Goal: Task Accomplishment & Management: Use online tool/utility

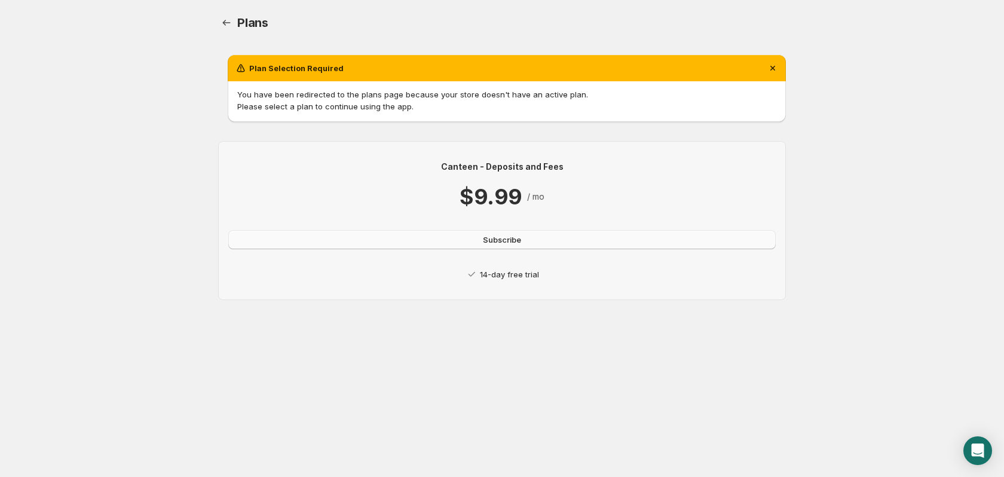
click at [513, 238] on span "Subscribe" at bounding box center [502, 240] width 38 height 12
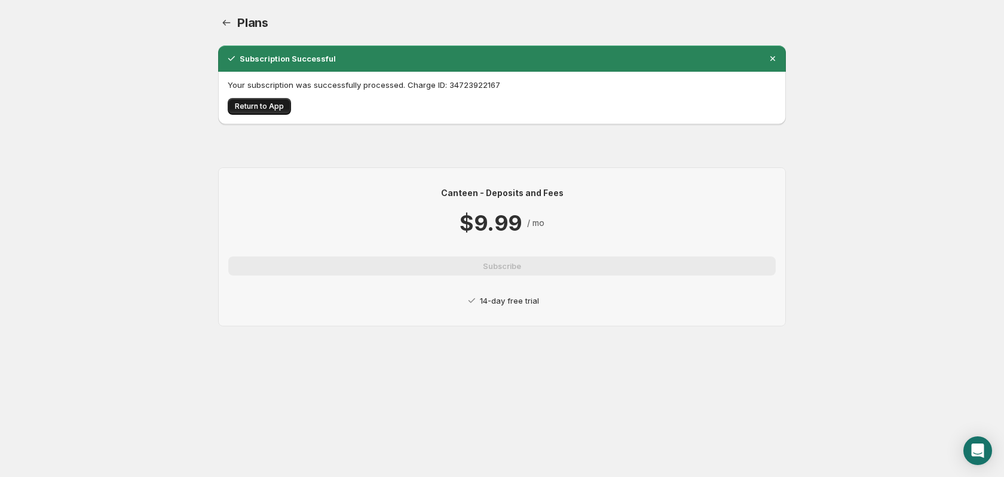
click at [256, 108] on span "Return to App" at bounding box center [259, 107] width 49 height 10
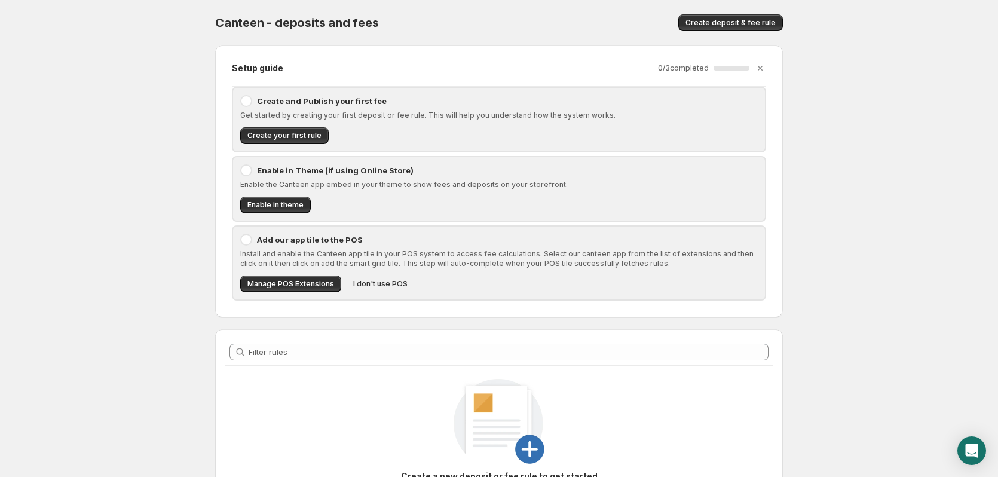
click at [249, 103] on div at bounding box center [246, 101] width 12 height 12
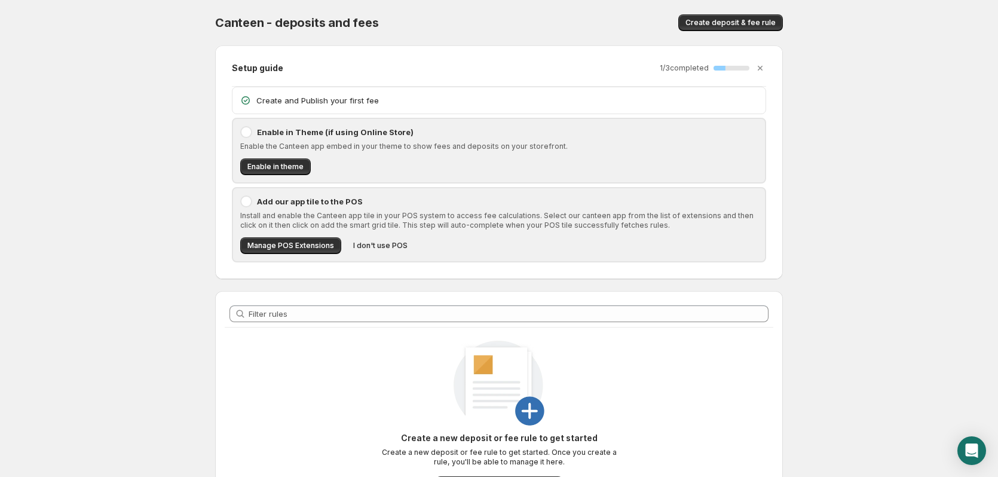
click at [249, 103] on icon at bounding box center [245, 100] width 8 height 8
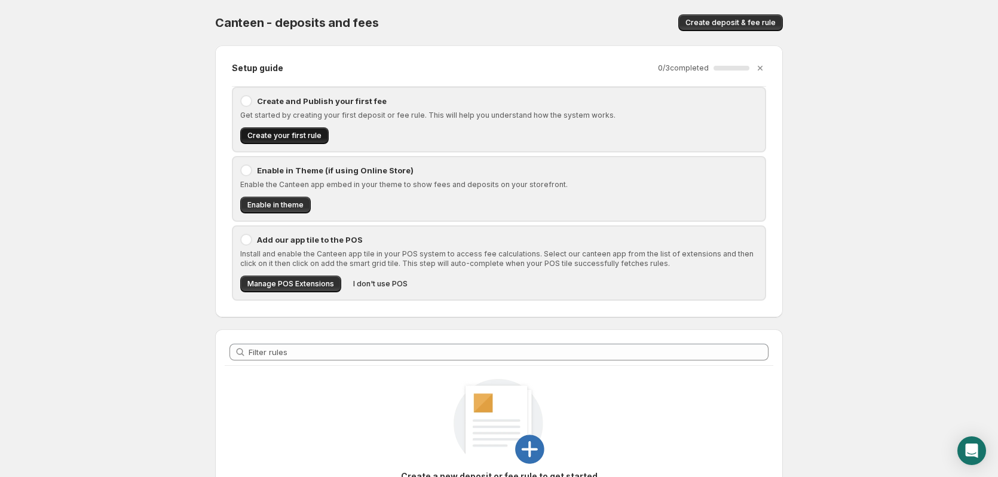
click at [303, 134] on span "Create your first rule" at bounding box center [284, 136] width 74 height 10
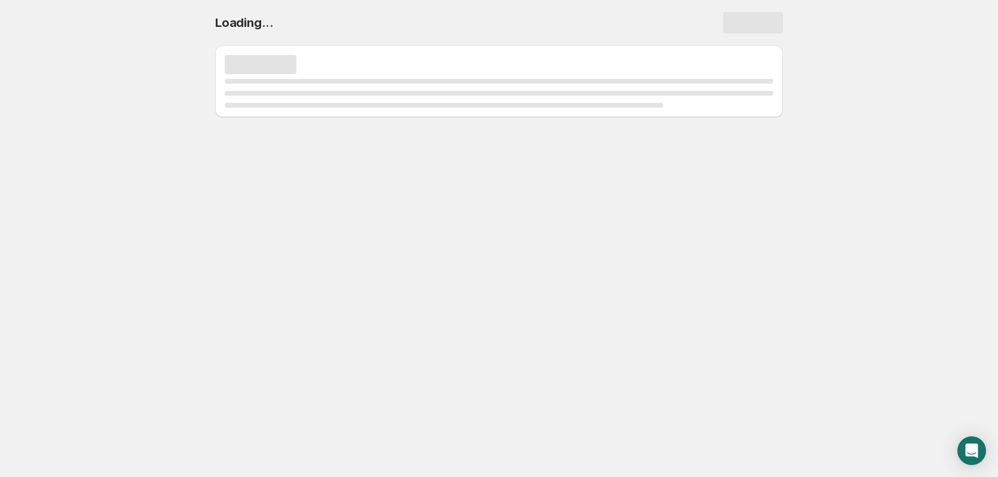
select select "deactive"
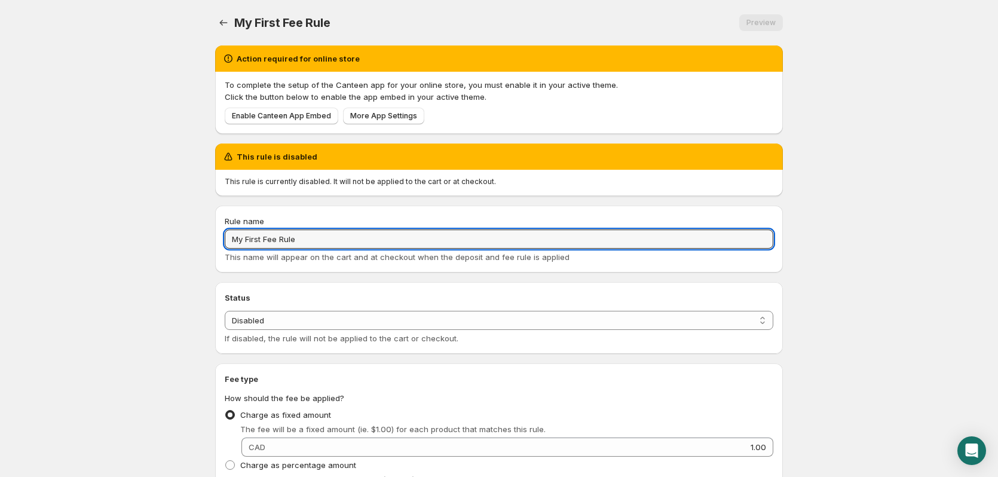
drag, startPoint x: 313, startPoint y: 237, endPoint x: 127, endPoint y: 233, distance: 185.9
click at [127, 233] on body "Home Help My First Fee Rule. This page is ready My First Fee Rule Preview More …" at bounding box center [499, 238] width 998 height 477
type input "Can Deposit"
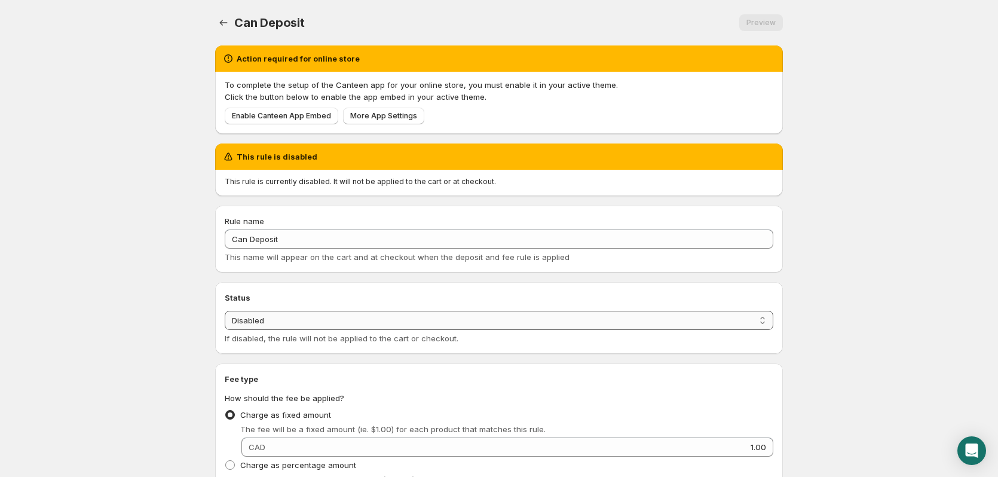
click at [308, 321] on select "Enabled Disabled" at bounding box center [499, 320] width 549 height 19
select select "active"
click at [225, 311] on select "Enabled Disabled" at bounding box center [499, 320] width 549 height 19
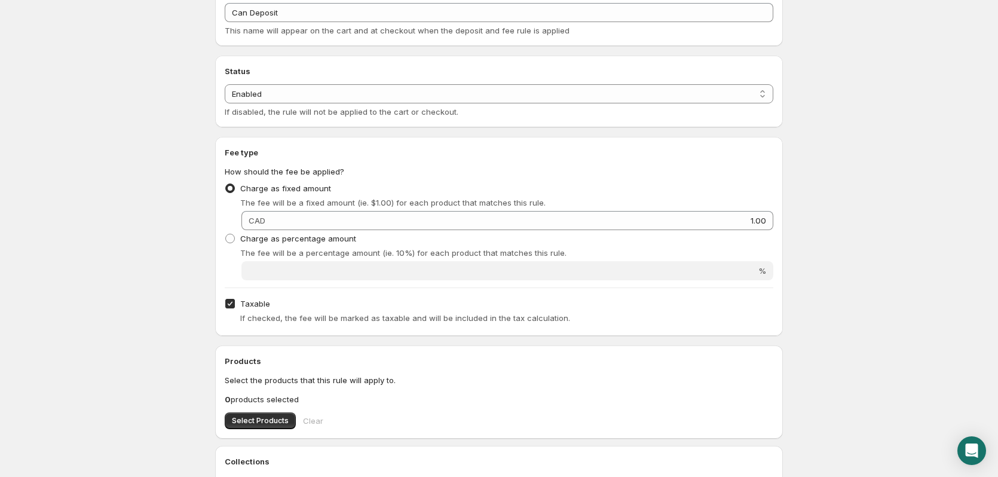
scroll to position [179, 0]
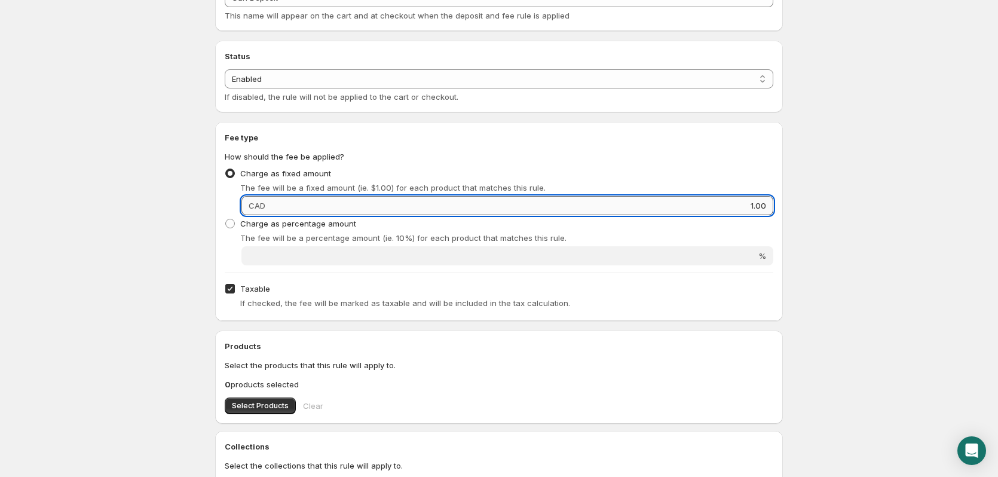
click at [317, 200] on input "1.00" at bounding box center [521, 205] width 504 height 19
type input ".10"
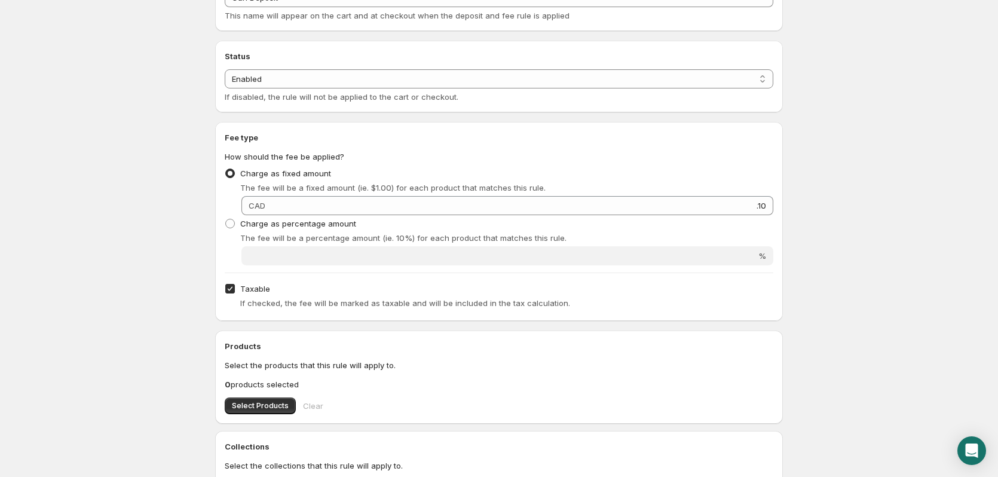
click at [844, 207] on body "Home Help Can Deposit. This page is ready Can Deposit Preview More actions Prev…" at bounding box center [499, 59] width 998 height 477
click at [229, 284] on input "Taxable" at bounding box center [230, 289] width 10 height 10
checkbox input "false"
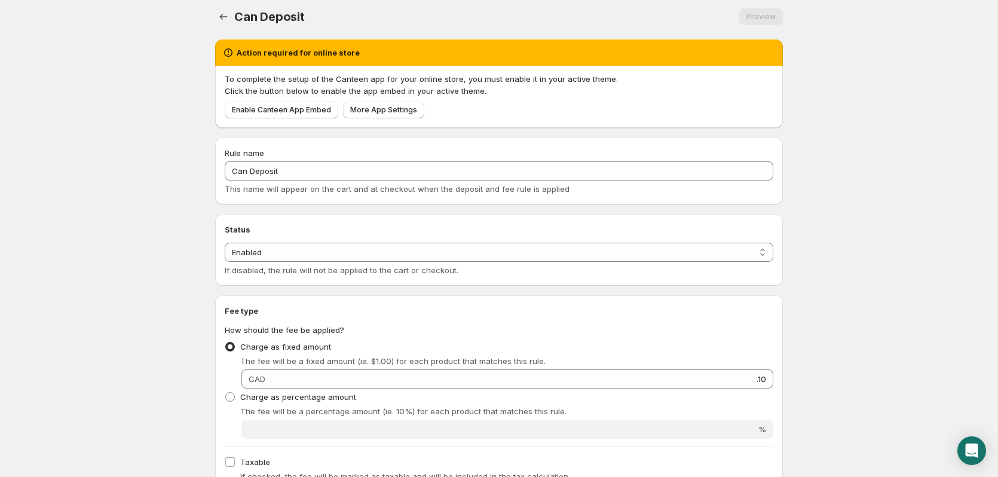
scroll to position [0, 0]
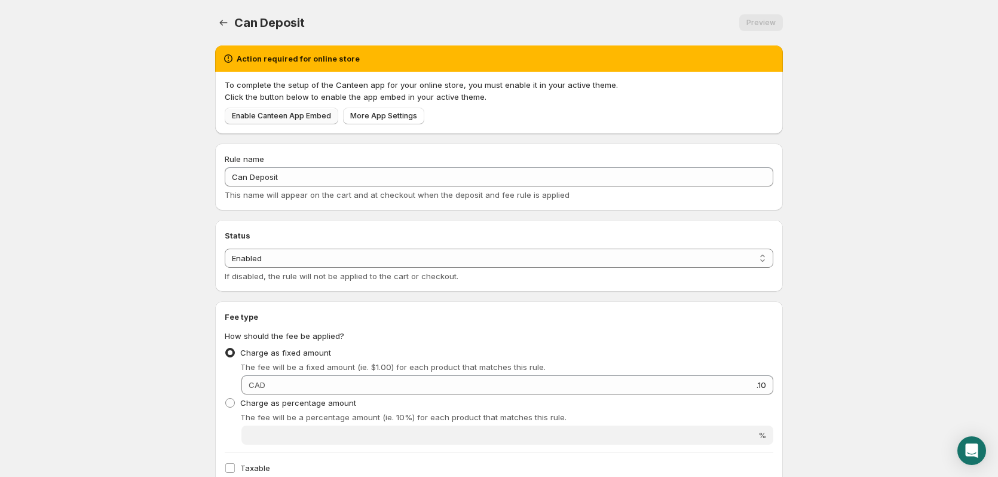
click at [281, 116] on span "Enable Canteen App Embed" at bounding box center [281, 116] width 99 height 10
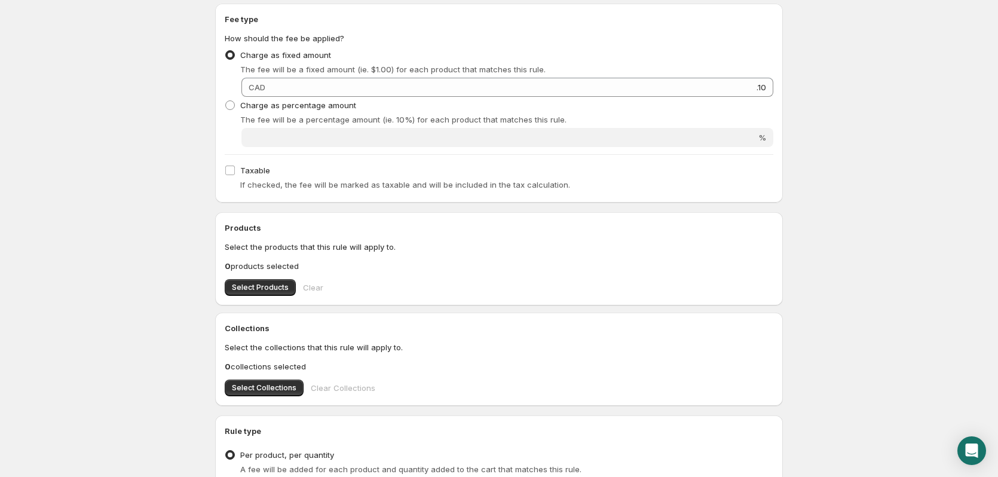
scroll to position [299, 0]
click at [250, 286] on span "Select Products" at bounding box center [260, 286] width 57 height 10
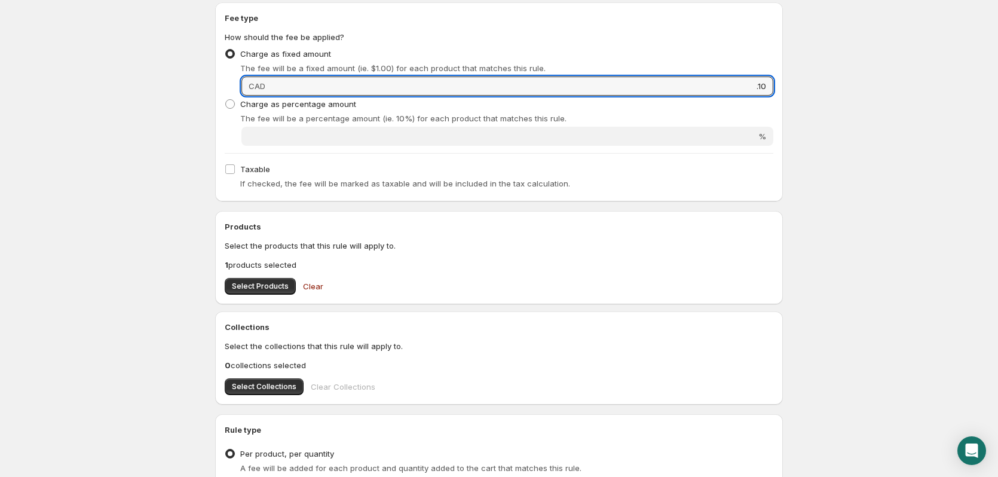
drag, startPoint x: 759, startPoint y: 87, endPoint x: 808, endPoint y: 86, distance: 49.0
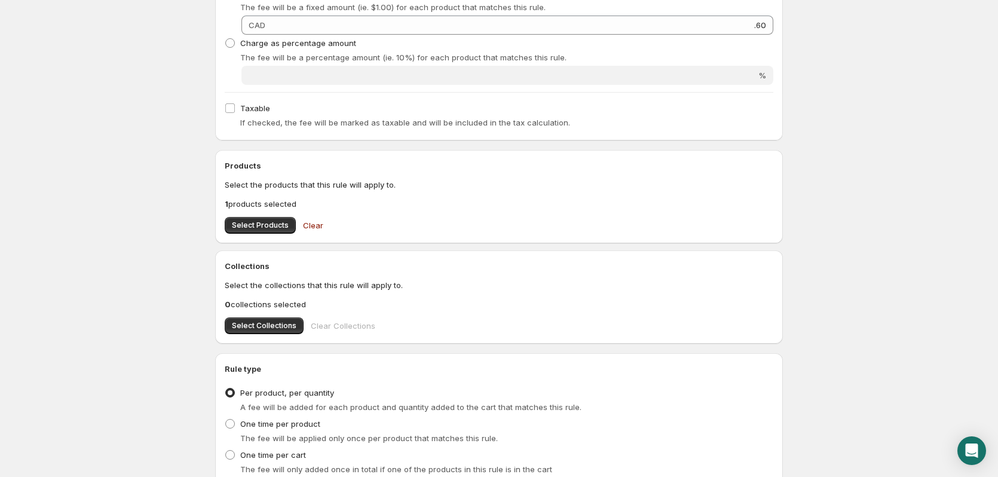
scroll to position [454, 0]
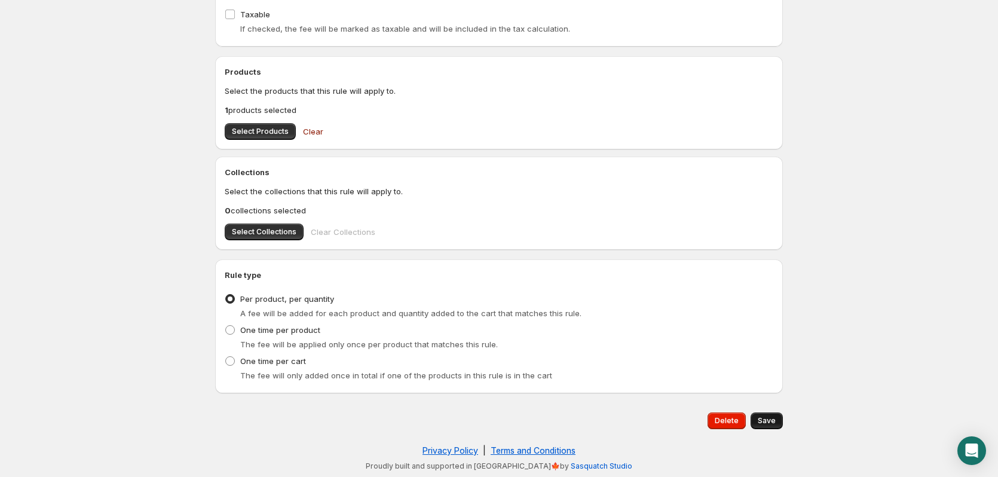
click at [766, 419] on span "Save" at bounding box center [767, 421] width 18 height 10
type input "0.6"
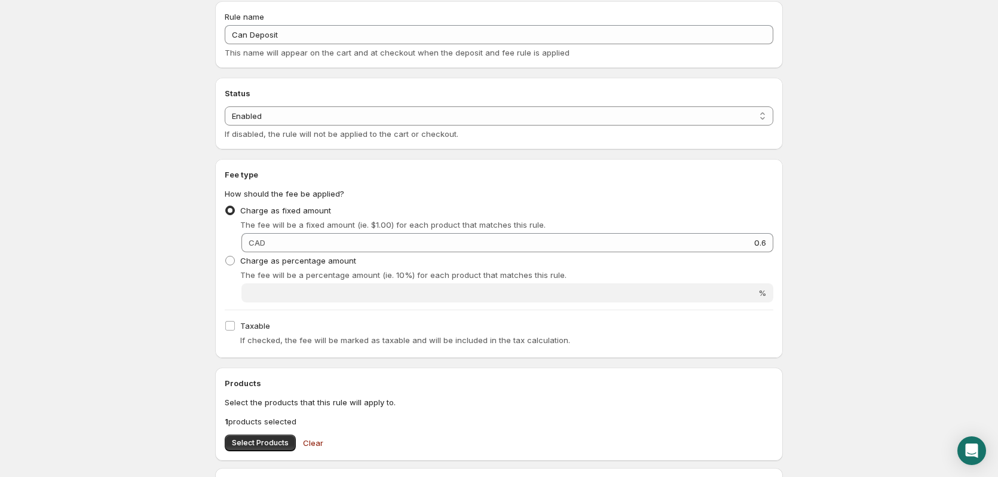
scroll to position [0, 0]
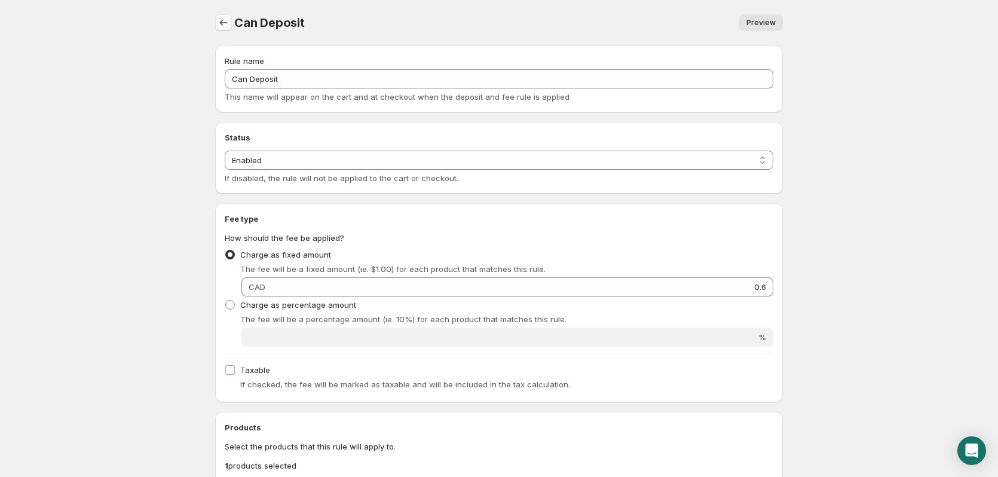
click at [219, 23] on icon "Settings" at bounding box center [224, 23] width 12 height 12
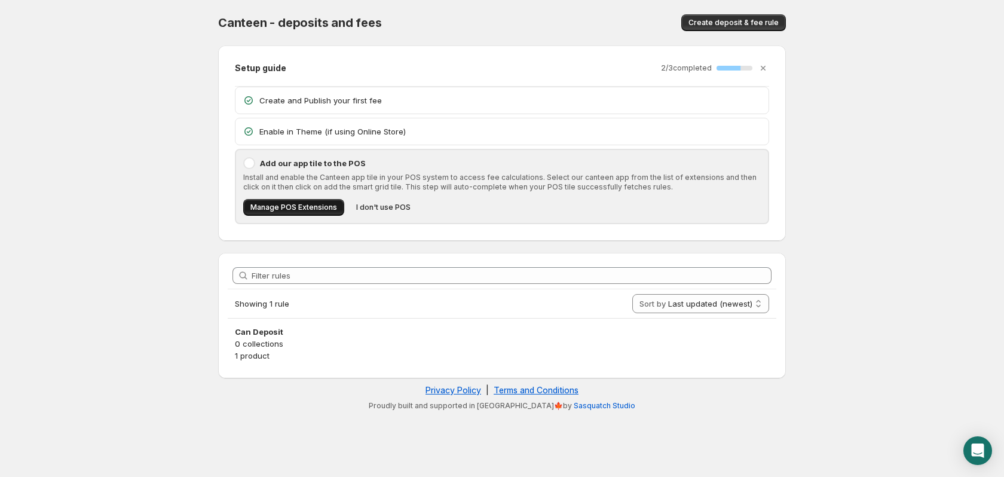
click at [296, 208] on span "Manage POS Extensions" at bounding box center [293, 208] width 87 height 10
